Goal: Transaction & Acquisition: Purchase product/service

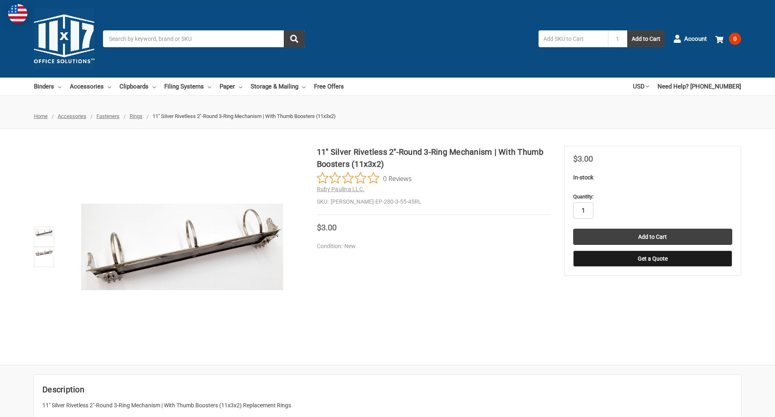
click at [583, 210] on input "1" at bounding box center [584, 210] width 20 height 16
type input "3"
click at [653, 258] on button "Get a Quote" at bounding box center [653, 258] width 159 height 16
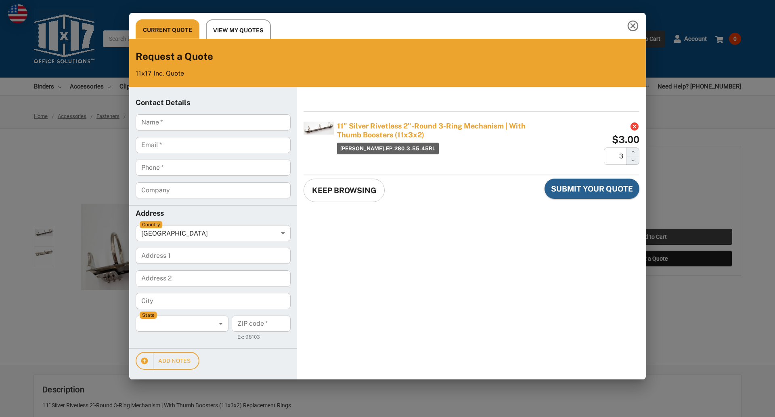
click at [653, 237] on div "Current Quote View My Quotes Request a Quote 11x17 Inc. Quote Contact Details N…" at bounding box center [387, 208] width 775 height 417
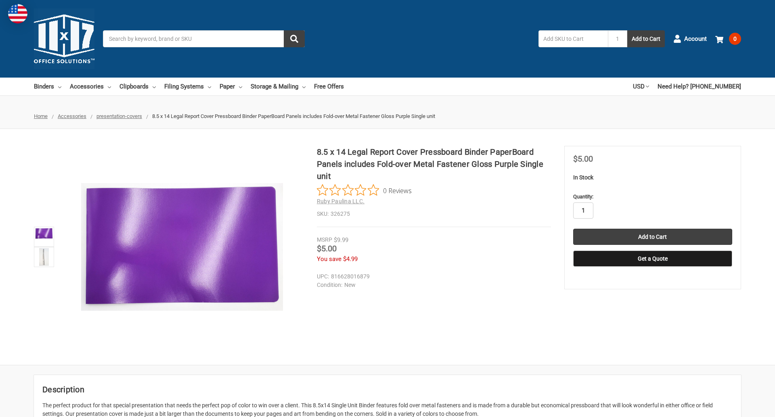
click at [583, 210] on input "1" at bounding box center [584, 210] width 20 height 16
type input "5"
click at [653, 258] on button "Get a Quote" at bounding box center [653, 258] width 159 height 16
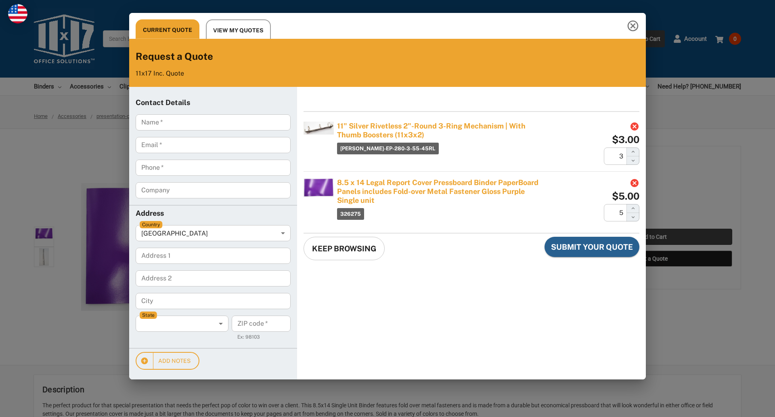
click at [653, 237] on div "Current Quote View My Quotes Request a Quote 11x17 Inc. Quote Contact Details N…" at bounding box center [387, 208] width 775 height 417
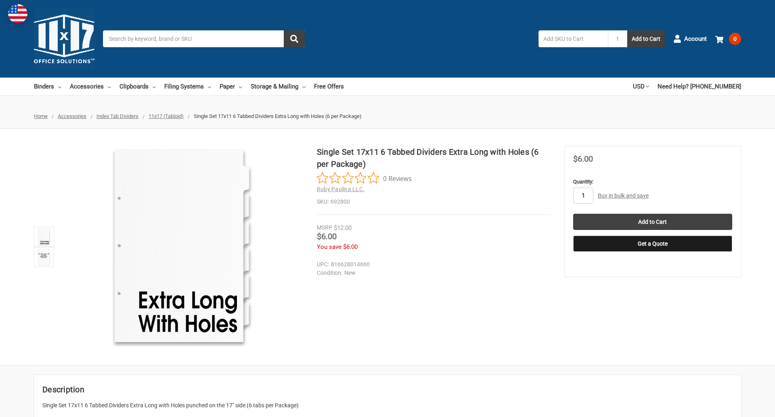
click at [583, 195] on input "1" at bounding box center [584, 195] width 20 height 16
type input "5"
click at [653, 244] on button "Get a Quote" at bounding box center [653, 243] width 159 height 16
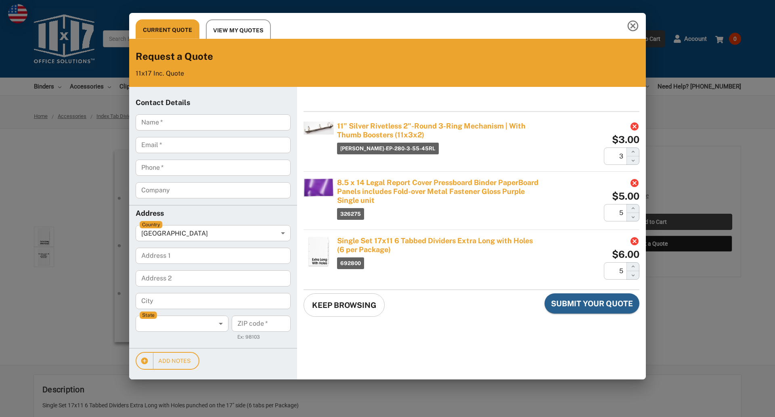
click at [653, 222] on div "Current Quote View My Quotes Request a Quote 11x17 Inc. Quote Contact Details N…" at bounding box center [387, 208] width 775 height 417
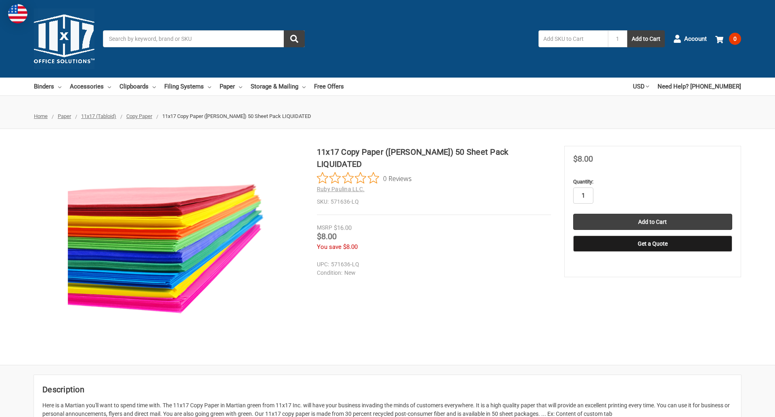
click at [583, 195] on input "1" at bounding box center [584, 195] width 20 height 16
type input "3"
click at [653, 244] on button "Get a Quote" at bounding box center [653, 243] width 159 height 16
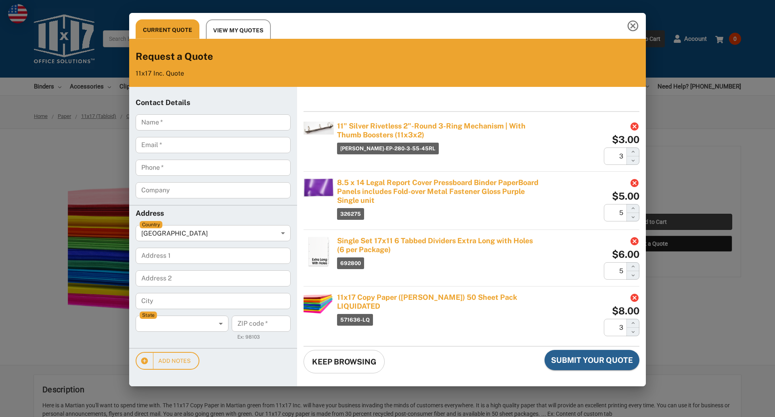
click at [653, 222] on div "Current Quote View My Quotes Request a Quote 11x17 Inc. Quote Contact Details N…" at bounding box center [387, 208] width 775 height 417
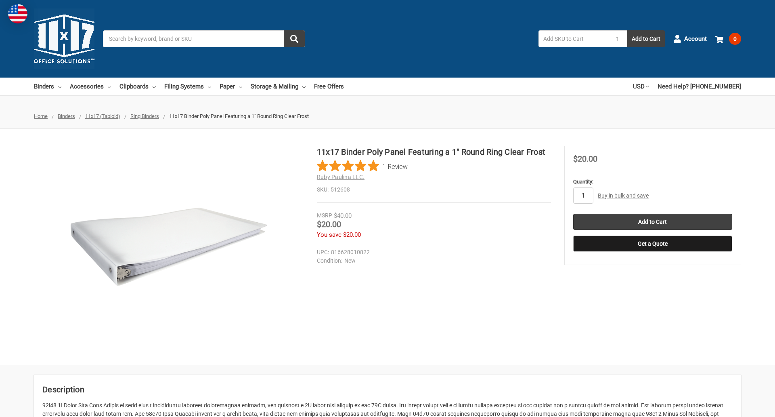
click at [583, 195] on input "1" at bounding box center [584, 195] width 20 height 16
type input "5"
click at [653, 244] on button "Get a Quote" at bounding box center [653, 243] width 159 height 16
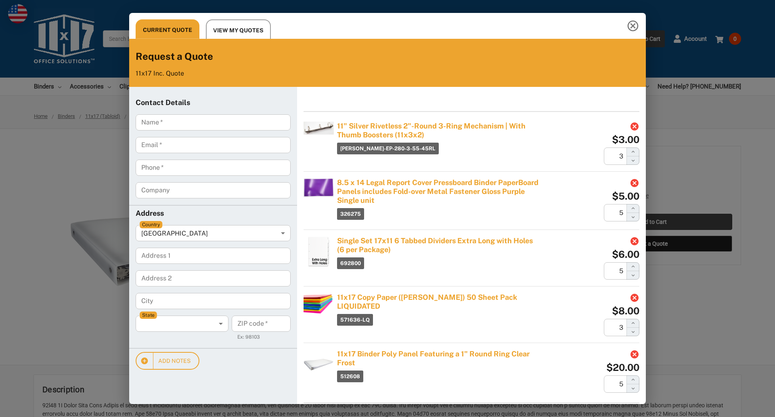
click at [653, 222] on div "Current Quote View My Quotes Request a Quote 11x17 Inc. Quote Contact Details N…" at bounding box center [387, 208] width 775 height 417
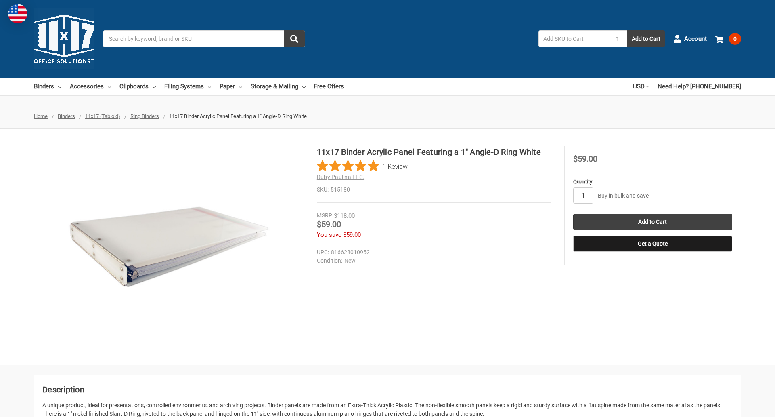
click at [583, 195] on input "1" at bounding box center [584, 195] width 20 height 16
click at [653, 244] on button "Get a Quote" at bounding box center [653, 243] width 159 height 16
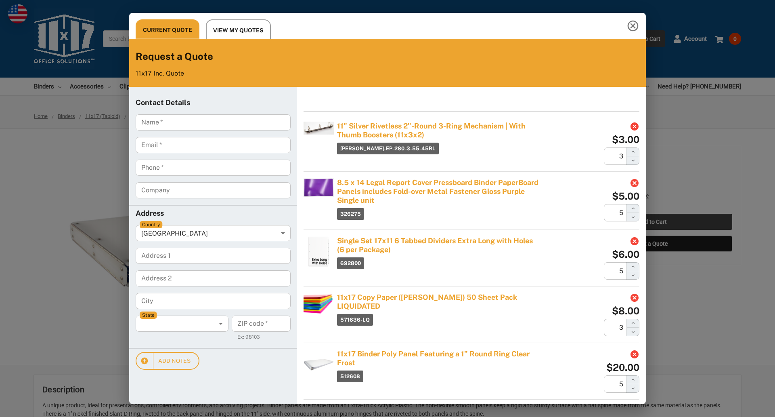
click at [653, 222] on div "Current Quote View My Quotes Request a Quote 11x17 Inc. Quote Contact Details N…" at bounding box center [387, 208] width 775 height 417
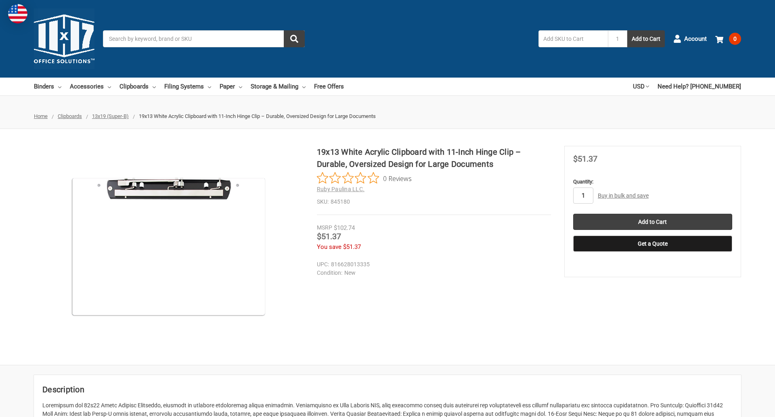
click at [583, 195] on input "1" at bounding box center [584, 195] width 20 height 16
type input "4"
click at [653, 244] on button "Get a Quote" at bounding box center [653, 243] width 159 height 16
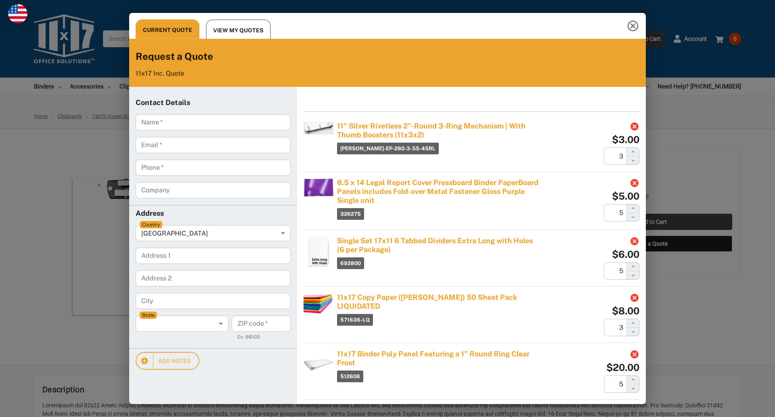
click at [653, 222] on div "Current Quote View My Quotes Request a Quote 11x17 Inc. Quote Contact Details N…" at bounding box center [387, 208] width 775 height 417
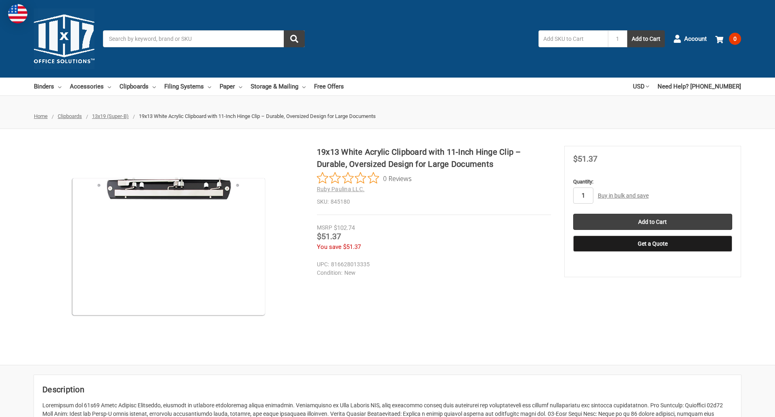
click at [583, 195] on input "1" at bounding box center [584, 195] width 20 height 16
type input "4"
click at [653, 244] on button "Get a Quote" at bounding box center [653, 243] width 159 height 16
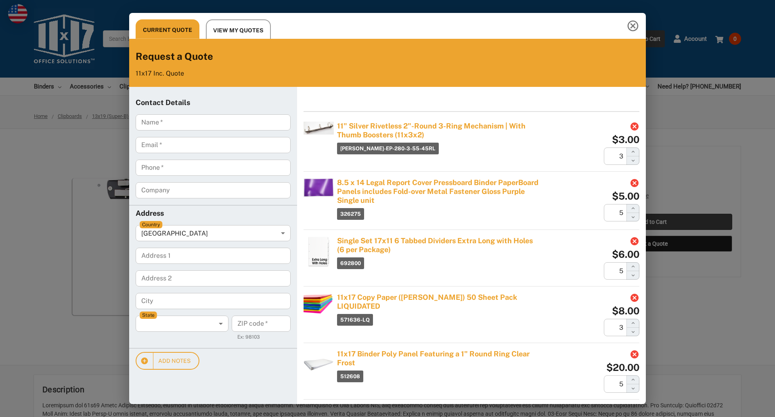
click at [653, 222] on div "Current Quote View My Quotes Request a Quote 11x17 Inc. Quote Contact Details N…" at bounding box center [387, 208] width 775 height 417
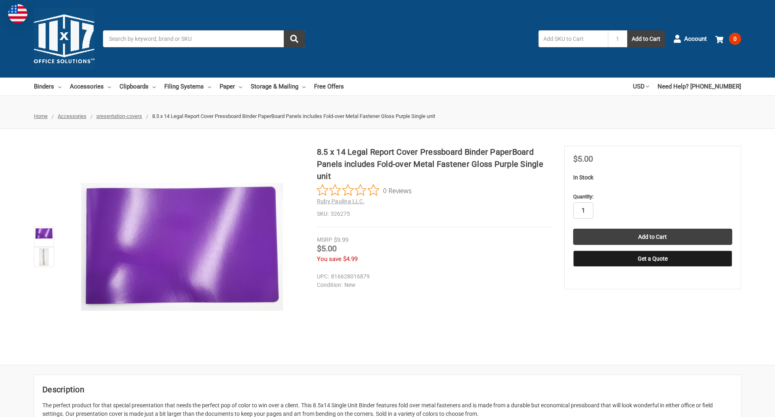
click at [583, 210] on input "1" at bounding box center [584, 210] width 20 height 16
type input "2"
click at [653, 258] on button "Get a Quote" at bounding box center [653, 258] width 159 height 16
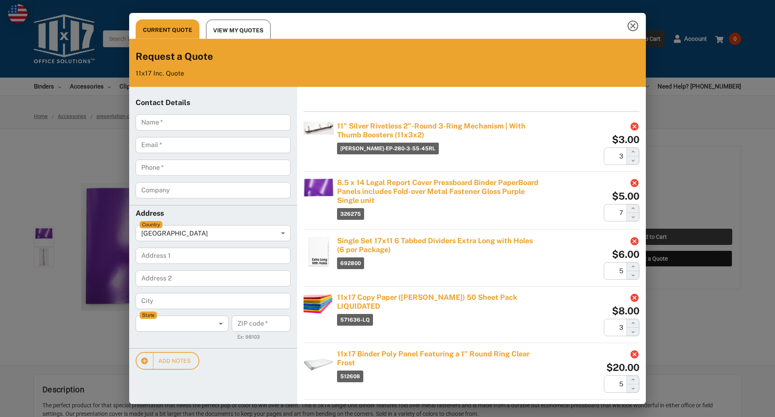
click at [653, 237] on div "Current Quote View My Quotes Request a Quote 11x17 Inc. Quote Contact Details N…" at bounding box center [387, 208] width 775 height 417
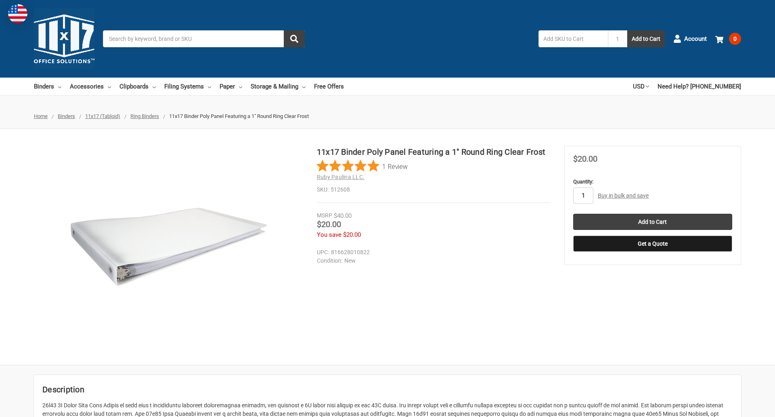
click at [583, 195] on input "1" at bounding box center [584, 195] width 20 height 16
type input "3"
click at [653, 244] on button "Get a Quote" at bounding box center [653, 243] width 159 height 16
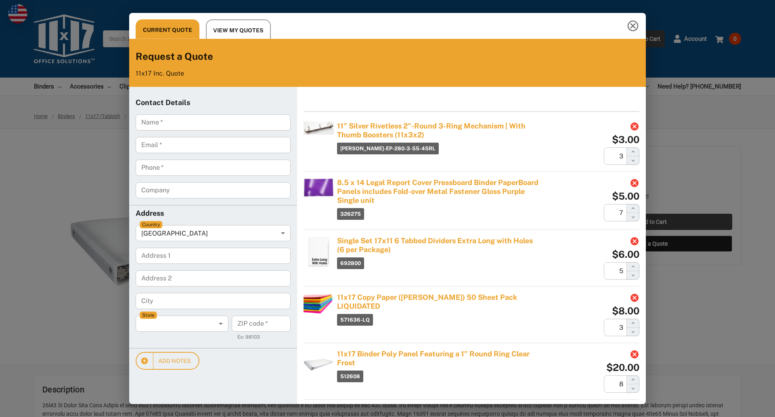
click at [653, 222] on div "Current Quote View My Quotes Request a Quote 11x17 Inc. Quote Contact Details N…" at bounding box center [387, 208] width 775 height 417
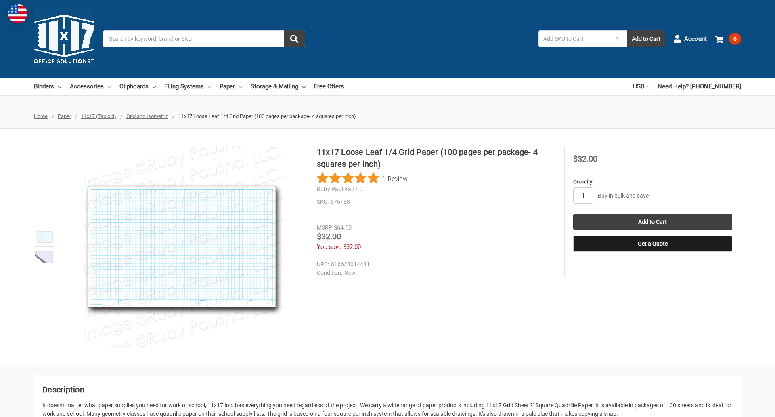
click at [583, 195] on input "1" at bounding box center [584, 195] width 20 height 16
type input "2"
click at [653, 244] on button "Get a Quote" at bounding box center [653, 243] width 159 height 16
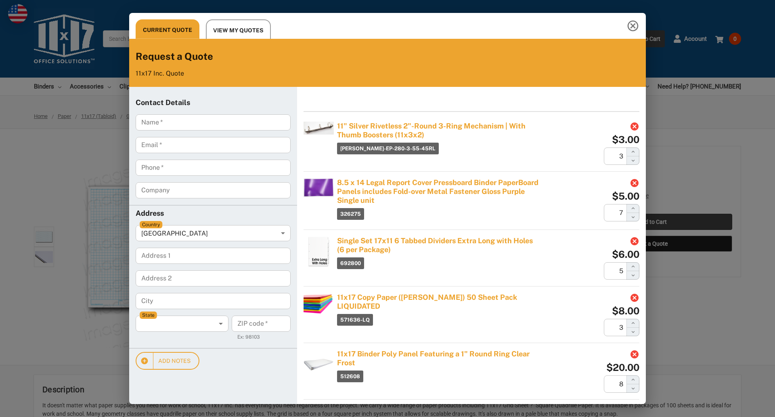
click at [653, 222] on div "Current Quote View My Quotes Request a Quote 11x17 Inc. Quote Contact Details N…" at bounding box center [387, 208] width 775 height 417
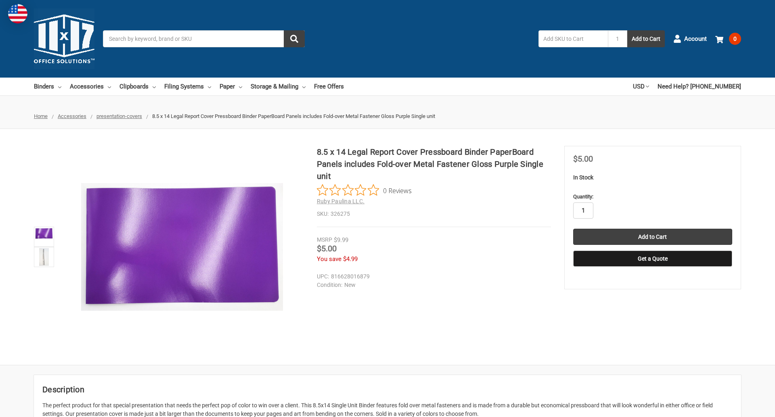
click at [583, 210] on input "1" at bounding box center [584, 210] width 20 height 16
type input "5"
click at [653, 258] on button "Get a Quote" at bounding box center [653, 258] width 159 height 16
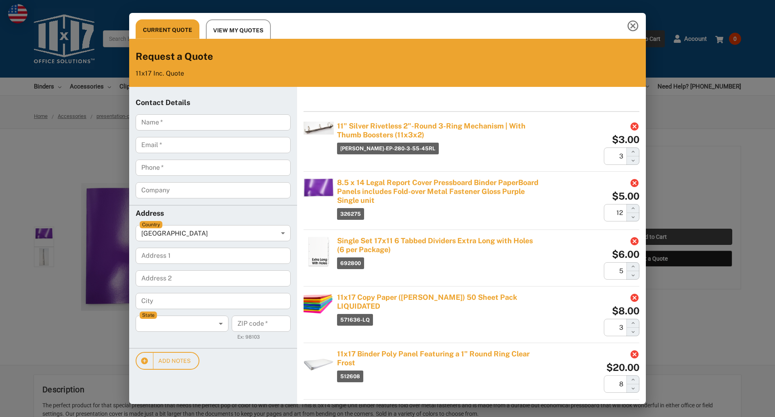
click at [653, 237] on div "Current Quote View My Quotes Request a Quote 11x17 Inc. Quote Contact Details N…" at bounding box center [387, 208] width 775 height 417
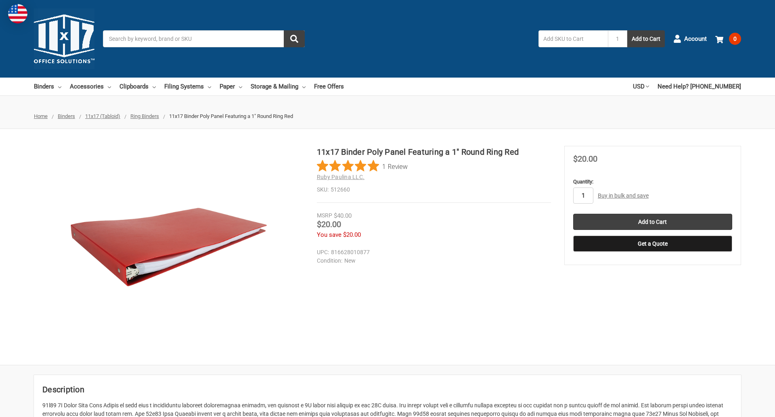
click at [583, 195] on input "1" at bounding box center [584, 195] width 20 height 16
type input "5"
click at [653, 244] on button "Get a Quote" at bounding box center [653, 243] width 159 height 16
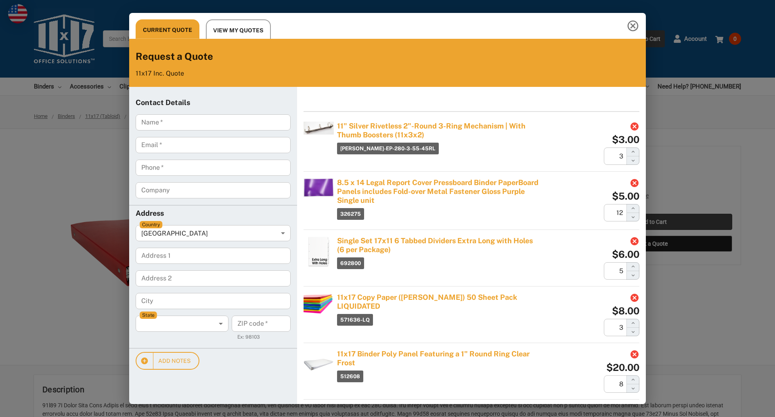
click at [653, 222] on div "Current Quote View My Quotes Request a Quote 11x17 Inc. Quote Contact Details N…" at bounding box center [387, 208] width 775 height 417
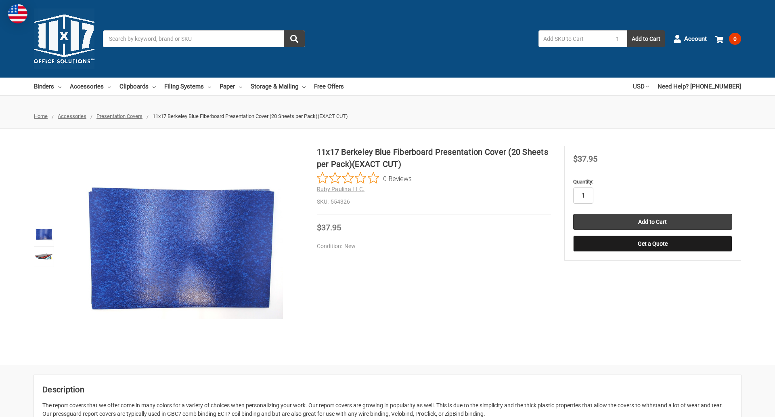
click at [583, 195] on input "1" at bounding box center [584, 195] width 20 height 16
type input "5"
click at [653, 244] on button "Get a Quote" at bounding box center [653, 243] width 159 height 16
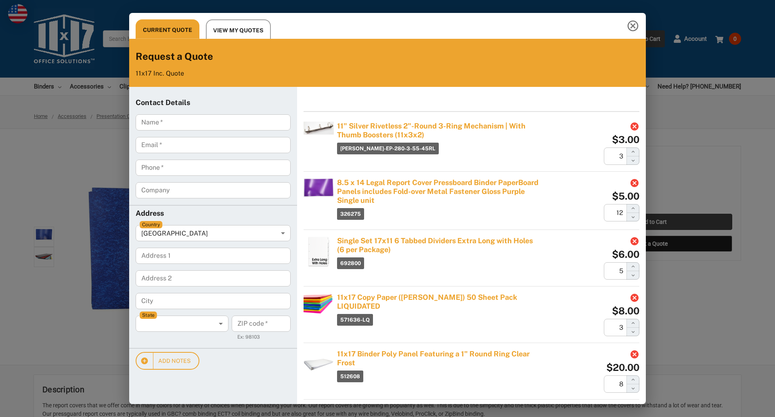
click at [653, 222] on div "Current Quote View My Quotes Request a Quote 11x17 Inc. Quote Contact Details N…" at bounding box center [387, 208] width 775 height 417
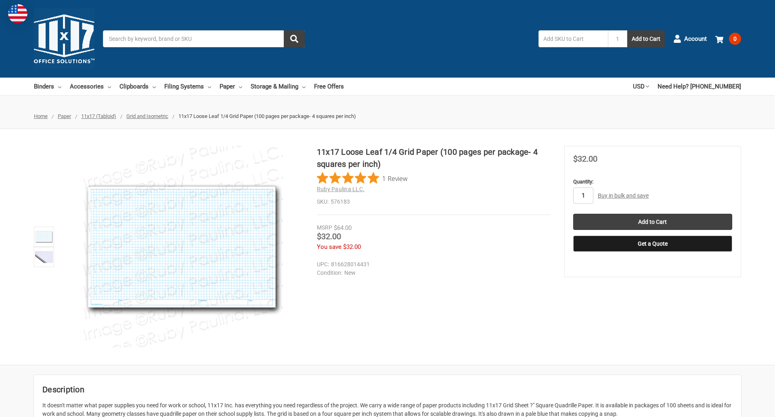
click at [583, 195] on input "1" at bounding box center [584, 195] width 20 height 16
type input "3"
click at [653, 244] on button "Get a Quote" at bounding box center [653, 243] width 159 height 16
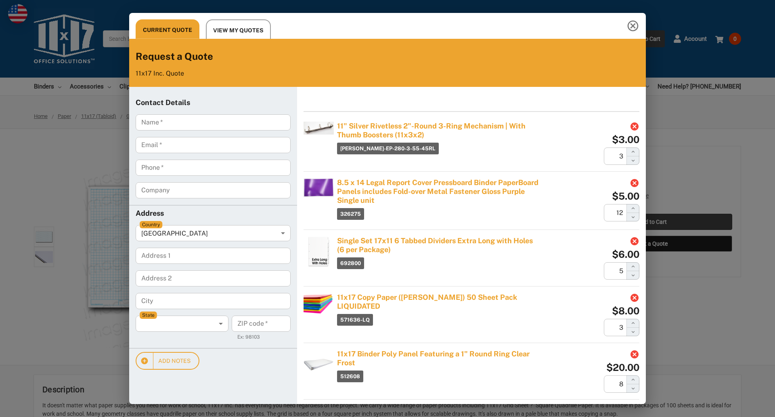
click at [653, 222] on div "Current Quote View My Quotes Request a Quote 11x17 Inc. Quote Contact Details N…" at bounding box center [387, 208] width 775 height 417
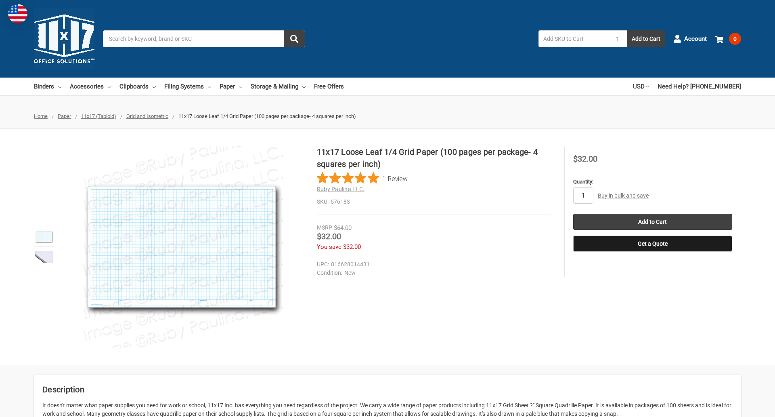
click at [583, 195] on input "1" at bounding box center [584, 195] width 20 height 16
type input "4"
click at [653, 244] on button "Get a Quote" at bounding box center [653, 243] width 159 height 16
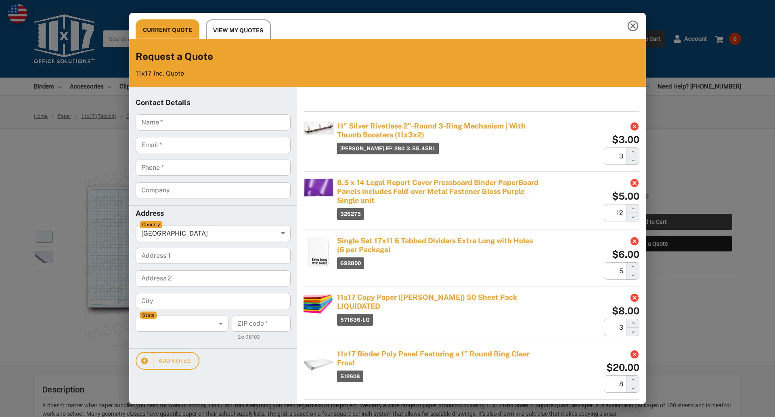
click at [653, 222] on div "Current Quote View My Quotes Request a Quote 11x17 Inc. Quote Contact Details N…" at bounding box center [387, 208] width 775 height 417
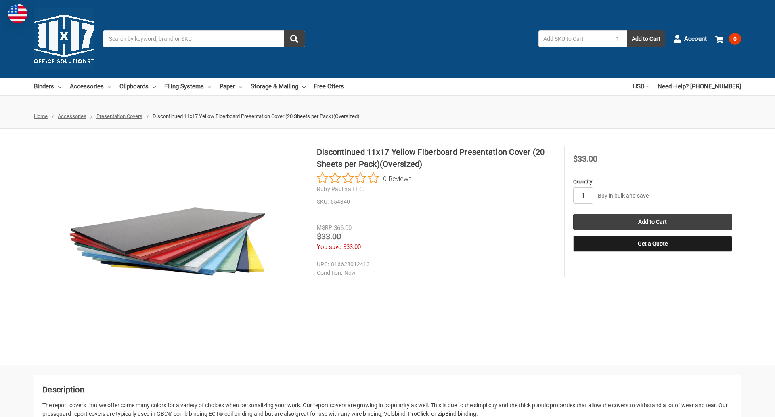
click at [583, 195] on input "1" at bounding box center [584, 195] width 20 height 16
click at [653, 244] on button "Get a Quote" at bounding box center [653, 243] width 159 height 16
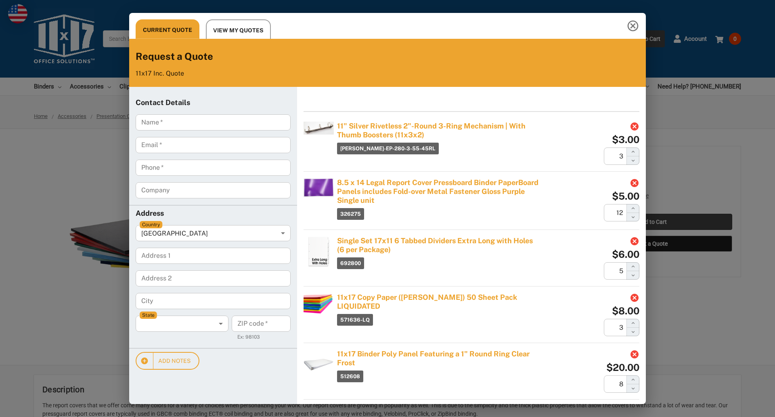
click at [653, 222] on div "Current Quote View My Quotes Request a Quote 11x17 Inc. Quote Contact Details N…" at bounding box center [387, 208] width 775 height 417
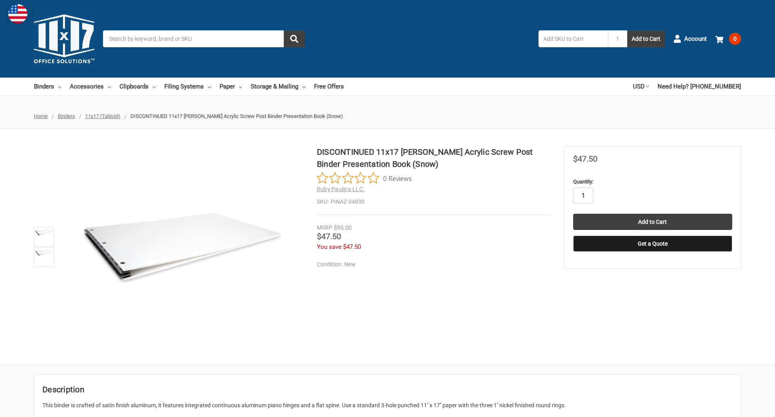
click at [583, 195] on input "1" at bounding box center [584, 195] width 20 height 16
type input "4"
click at [653, 244] on button "Get a Quote" at bounding box center [653, 243] width 159 height 16
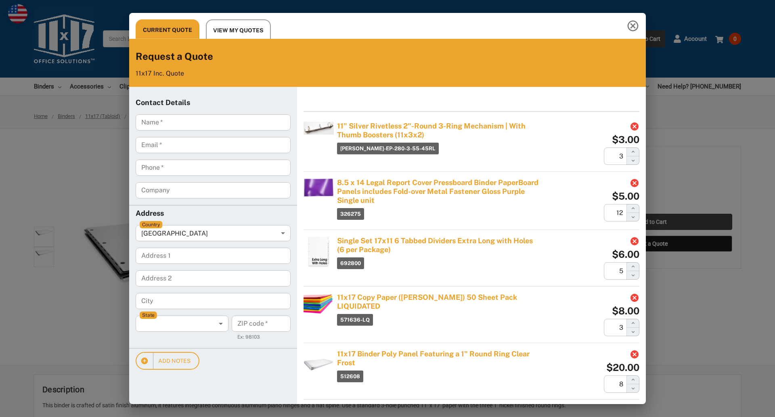
click at [653, 222] on div "Current Quote View My Quotes Request a Quote 11x17 Inc. Quote Contact Details N…" at bounding box center [387, 208] width 775 height 417
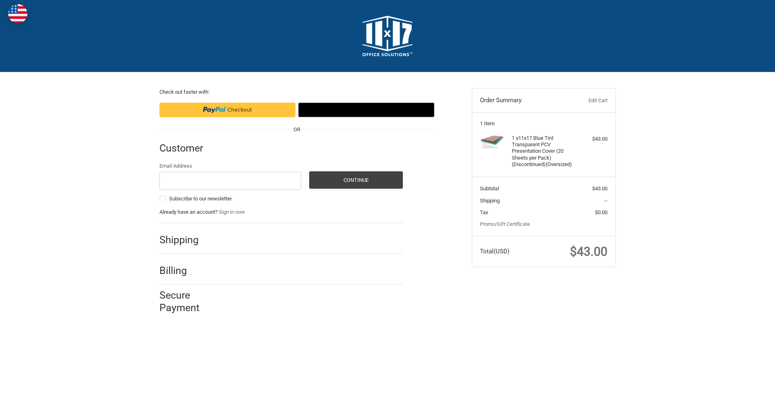
click at [230, 181] on input "Email Address" at bounding box center [231, 181] width 142 height 18
type input "[EMAIL_ADDRESS][DOMAIN_NAME]"
click at [356, 180] on button "Continue" at bounding box center [356, 179] width 94 height 17
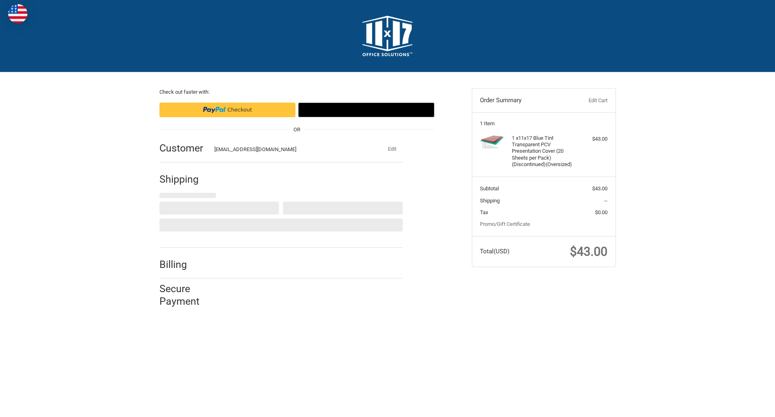
select select "US"
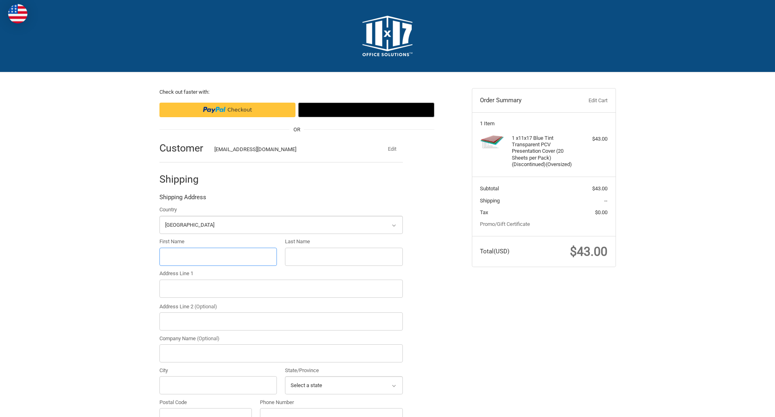
click at [218, 256] on input "First Name" at bounding box center [219, 257] width 118 height 18
type input "reflectiz"
click at [344, 256] on input "Last Name" at bounding box center [344, 257] width 118 height 18
type input "bigcommerce"
click at [206, 408] on input "Postal Code" at bounding box center [206, 417] width 93 height 18
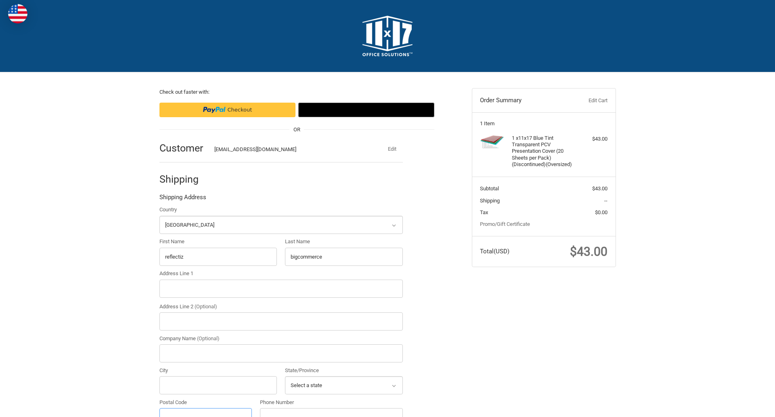
scroll to position [9, 0]
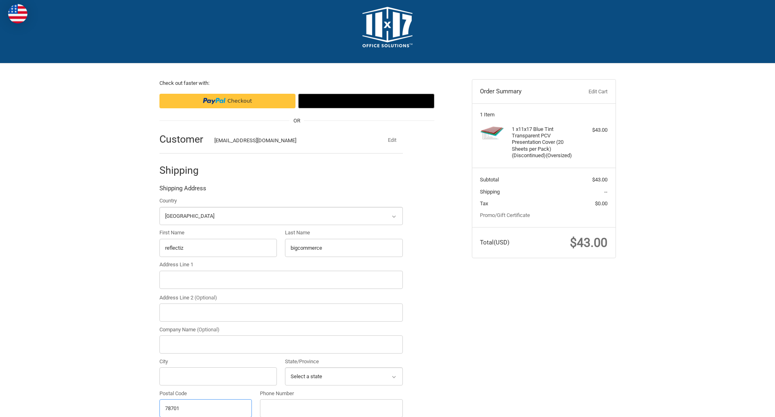
click at [206, 408] on input "78701" at bounding box center [206, 408] width 93 height 18
type input "78701"
click at [281, 279] on input "Address Line 1" at bounding box center [282, 280] width 244 height 18
type input "[STREET_ADDRESS]"
click at [183, 190] on legend "Shipping Address" at bounding box center [183, 190] width 47 height 13
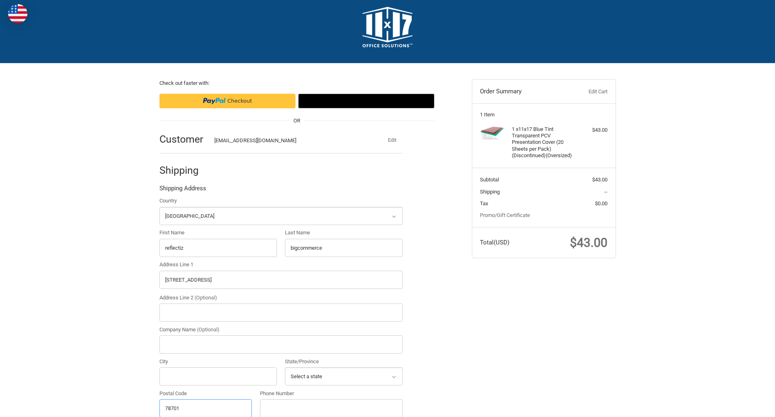
click at [206, 408] on input "78701" at bounding box center [206, 408] width 93 height 18
type input "78701"
select select "TX"
click at [281, 312] on input "Address Line 2 (Optional)" at bounding box center [282, 312] width 244 height 18
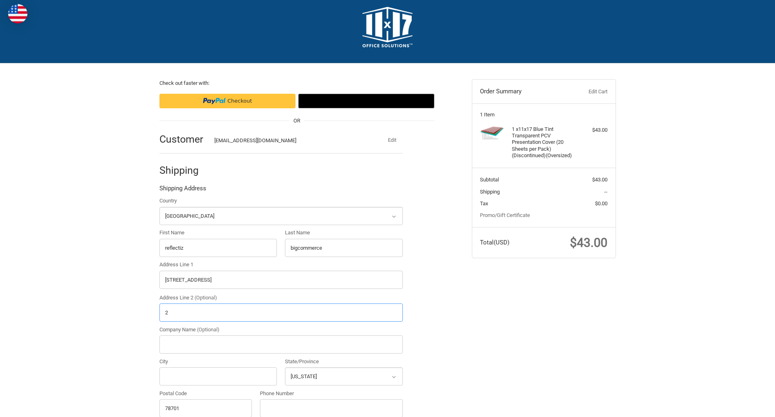
type input "2"
click at [218, 376] on input "City" at bounding box center [219, 376] width 118 height 18
click at [218, 376] on input "Austin" at bounding box center [219, 376] width 118 height 18
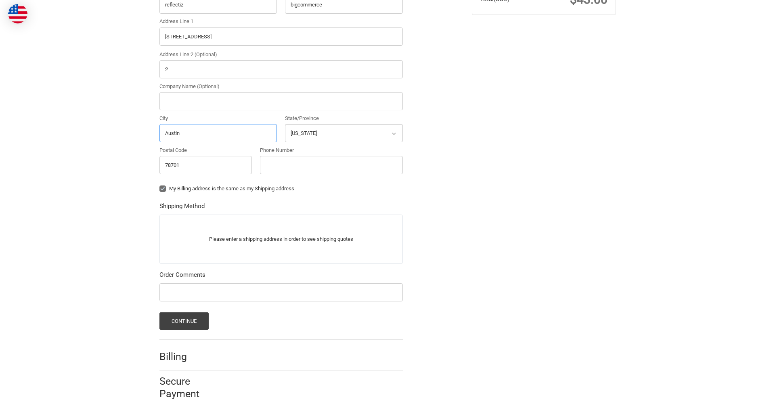
type input "Austin"
click at [331, 165] on input "Phone Number" at bounding box center [331, 165] width 143 height 18
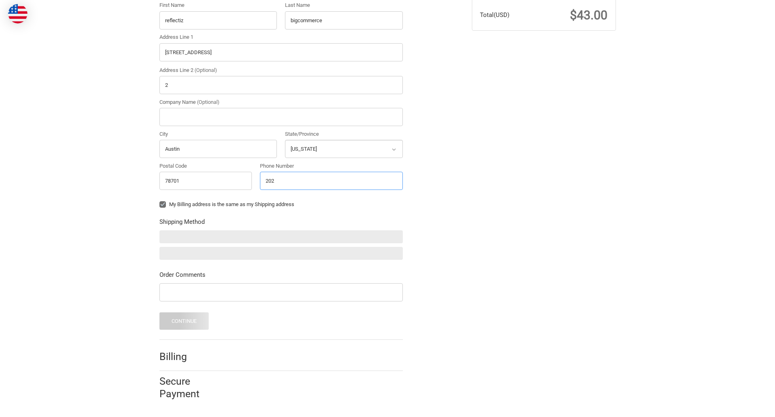
scroll to position [236, 0]
type input "2025550150"
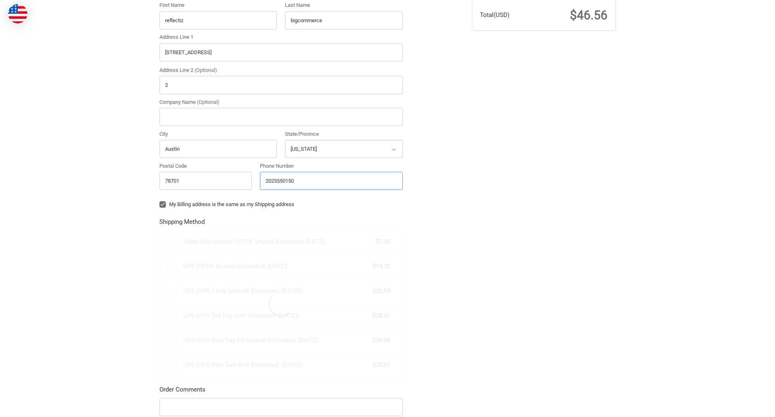
scroll to position [252, 0]
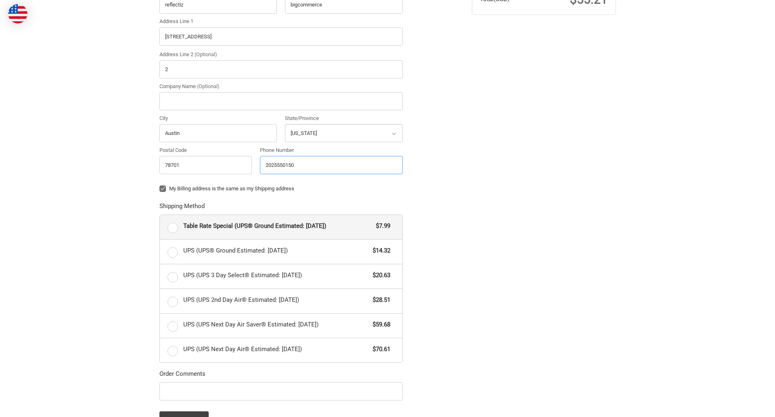
radio input "true"
type input "2025550150"
click at [281, 101] on input "Company Name (Optional)" at bounding box center [282, 101] width 244 height 18
type input "bigcommerce"
click at [160, 195] on form "Country Select a country [GEOGRAPHIC_DATA] [GEOGRAPHIC_DATA] [GEOGRAPHIC_DATA] …" at bounding box center [282, 191] width 244 height 475
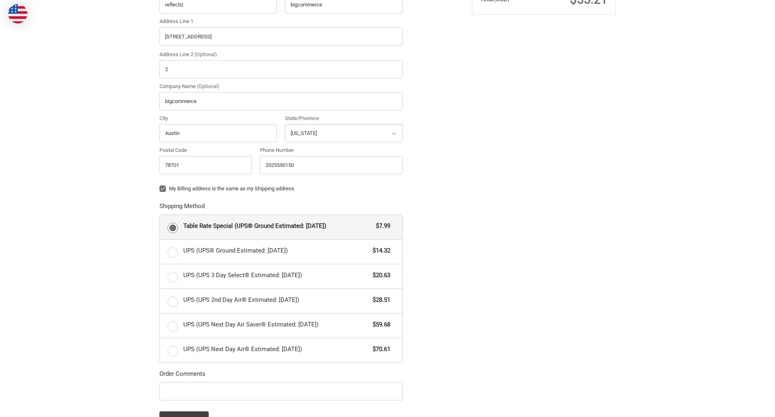
click at [160, 401] on form "Country Select a country [GEOGRAPHIC_DATA] [GEOGRAPHIC_DATA] [GEOGRAPHIC_DATA] …" at bounding box center [282, 191] width 244 height 475
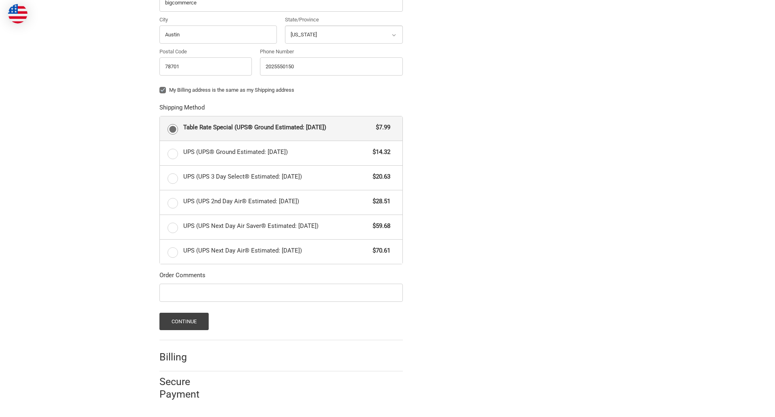
scroll to position [351, 0]
click at [281, 128] on span "Table Rate Special (UPS® Ground Estimated: [DATE])" at bounding box center [277, 126] width 189 height 9
click at [160, 116] on input "Table Rate Special (UPS® Ground Estimated: Wed, Aug 27) $7.99" at bounding box center [160, 116] width 0 height 0
click at [184, 321] on button "Continue" at bounding box center [185, 320] width 50 height 17
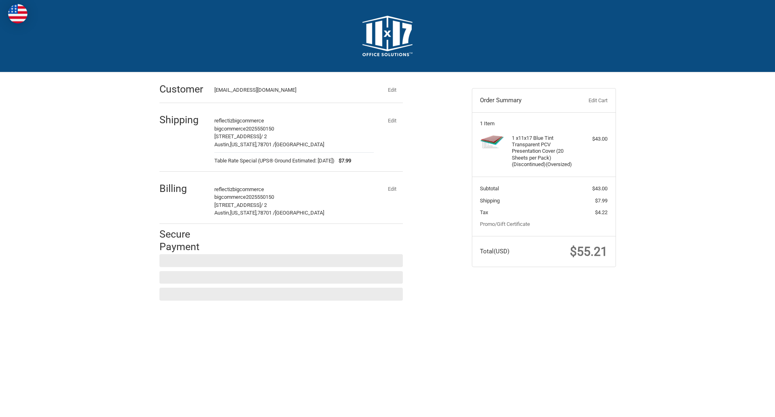
scroll to position [0, 0]
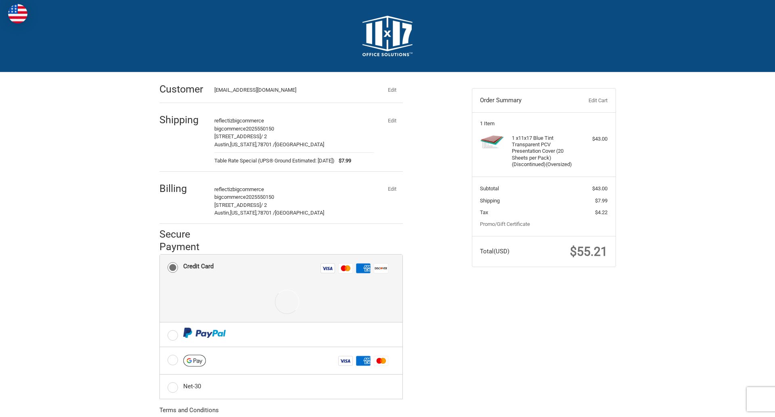
click at [281, 288] on div at bounding box center [286, 302] width 207 height 40
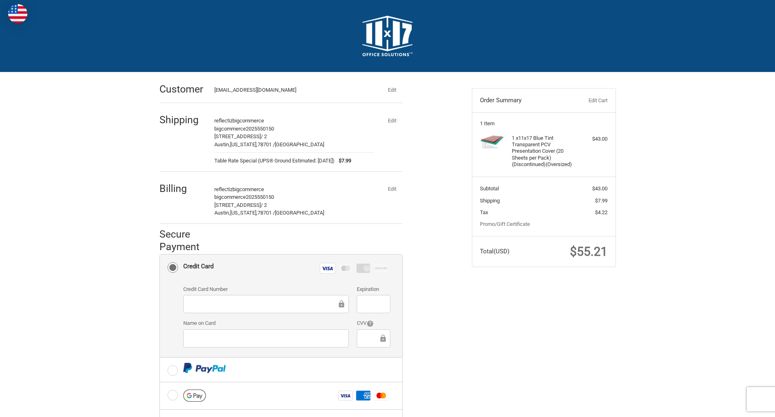
scroll to position [130, 0]
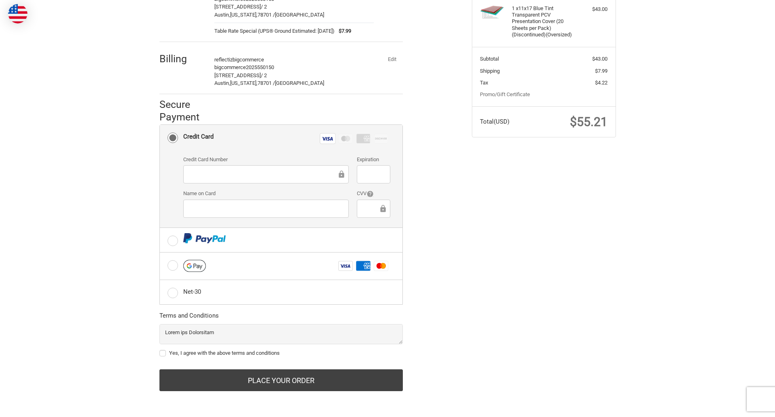
click at [281, 353] on label "Yes, I agree with the above terms and conditions" at bounding box center [282, 353] width 244 height 6
click at [160, 349] on input "Yes, I agree with the above terms and conditions" at bounding box center [160, 349] width 0 height 0
checkbox input "true"
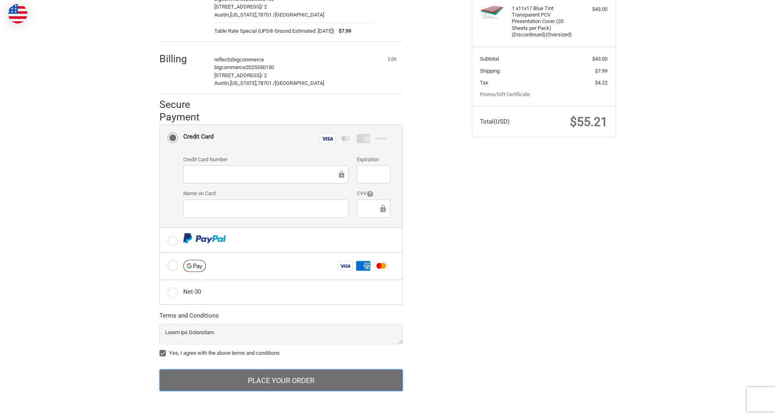
click at [281, 380] on button "Place Your Order" at bounding box center [282, 380] width 244 height 22
